Goal: Task Accomplishment & Management: Use online tool/utility

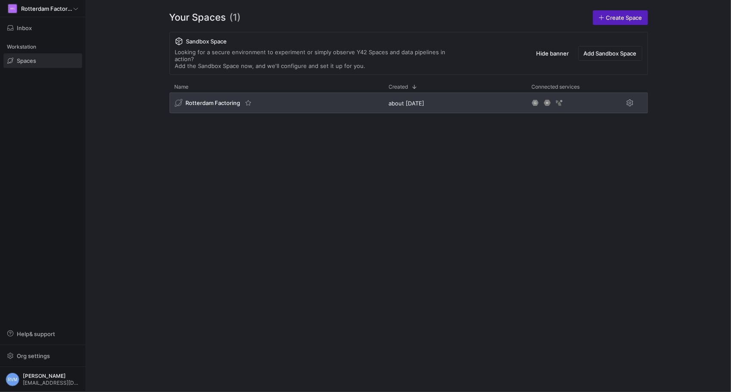
click at [275, 93] on div "Rotterdam Factoring" at bounding box center [277, 103] width 214 height 21
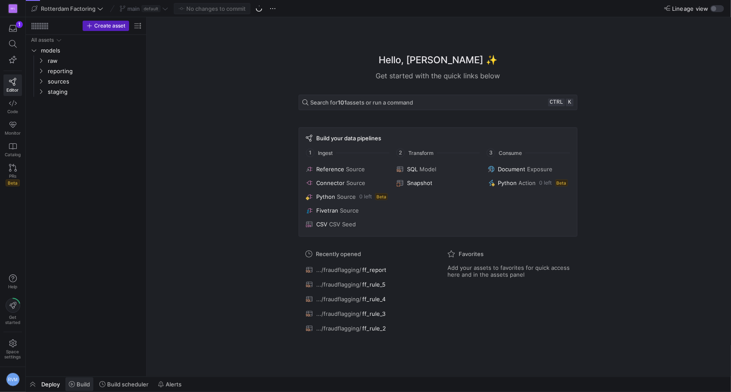
click at [81, 384] on span "Build" at bounding box center [83, 384] width 13 height 7
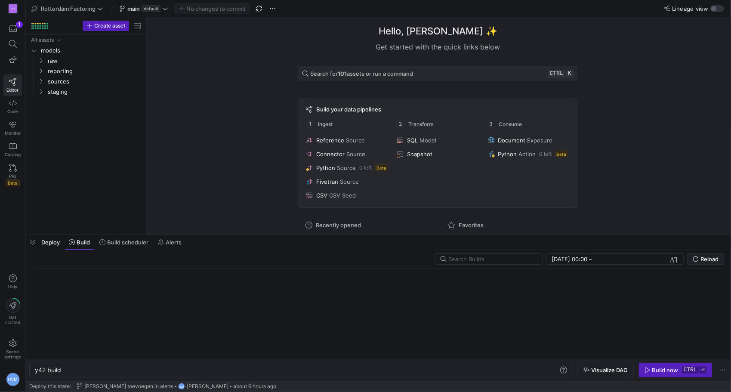
scroll to position [0, 26]
click at [57, 239] on span "Deploy" at bounding box center [50, 242] width 19 height 7
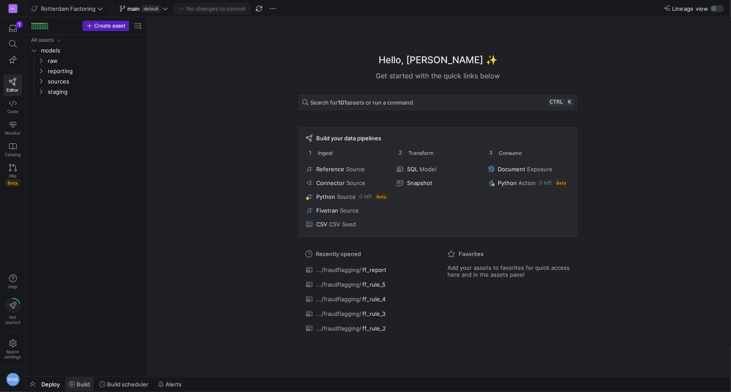
click at [87, 385] on span "Build" at bounding box center [83, 384] width 13 height 7
